Goal: Find specific page/section: Find specific page/section

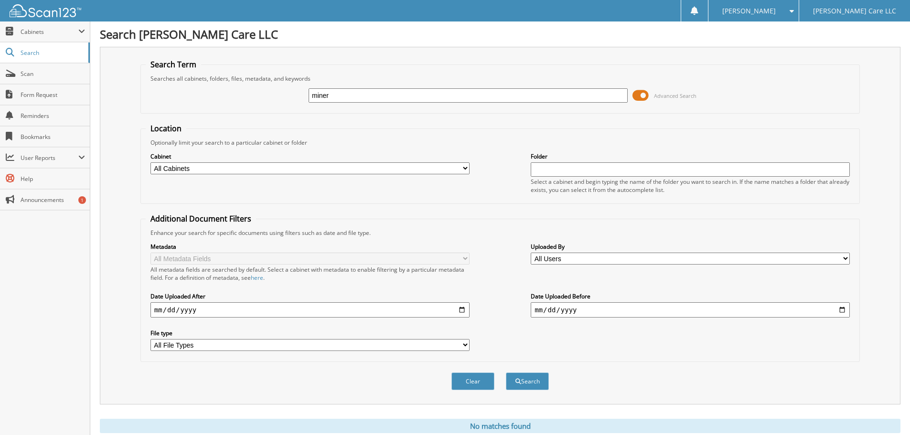
drag, startPoint x: 346, startPoint y: 97, endPoint x: 265, endPoint y: 97, distance: 81.7
click at [265, 97] on div "miner Advanced Search" at bounding box center [500, 96] width 709 height 26
type input "char"
click at [506, 373] on button "Search" at bounding box center [527, 382] width 43 height 18
click at [351, 100] on input "char" at bounding box center [468, 95] width 319 height 14
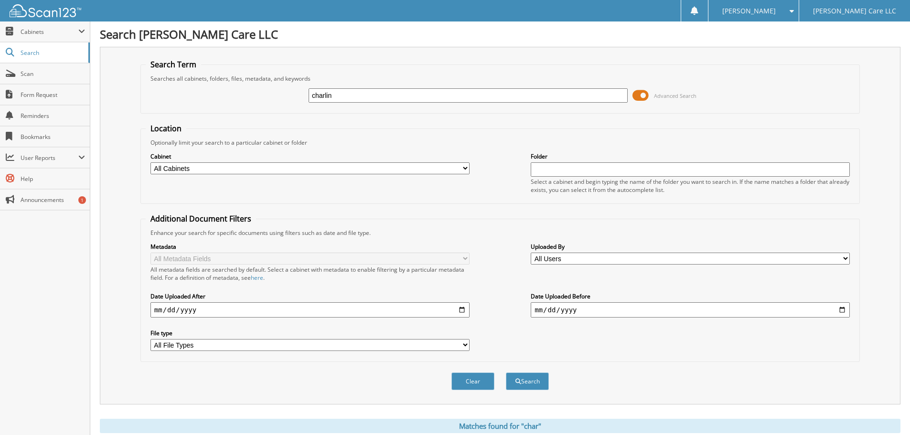
type input "charlin"
click at [506, 373] on button "Search" at bounding box center [527, 382] width 43 height 18
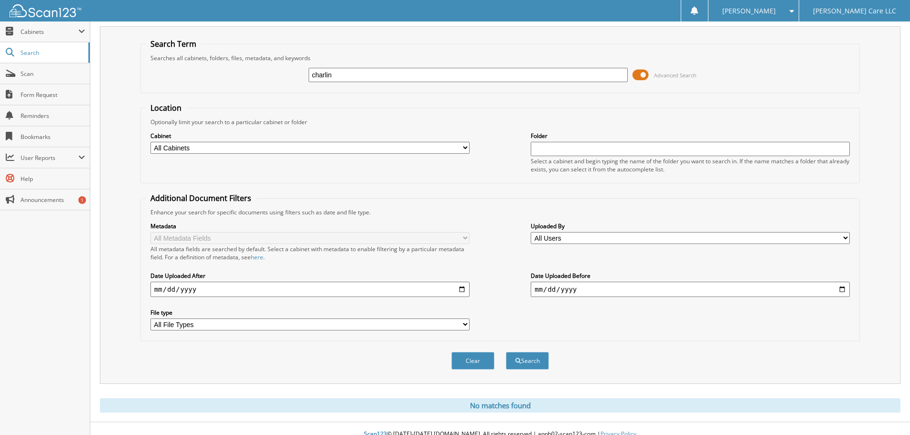
scroll to position [32, 0]
